Goal: Navigation & Orientation: Find specific page/section

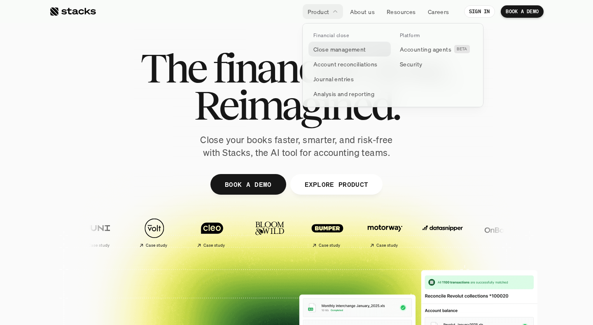
click at [325, 45] on p "Close management" at bounding box center [339, 49] width 53 height 9
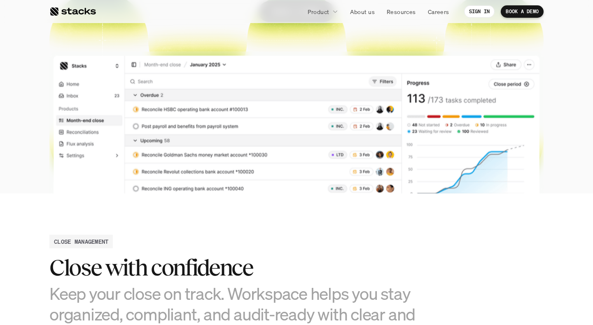
scroll to position [87, 0]
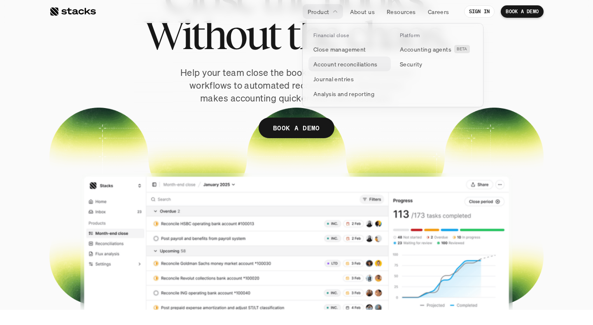
click at [332, 64] on p "Account reconciliations" at bounding box center [345, 64] width 64 height 9
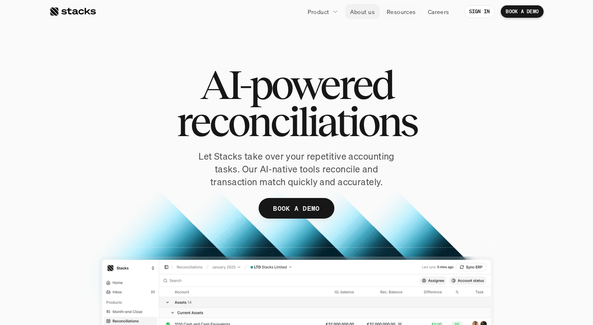
click at [371, 11] on p "About us" at bounding box center [362, 11] width 25 height 9
